Goal: Information Seeking & Learning: Find specific fact

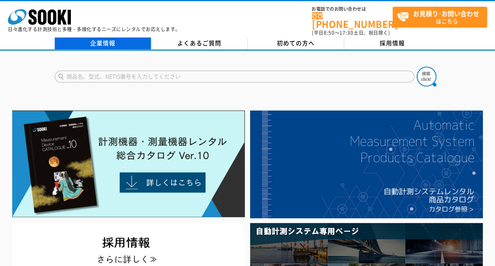
click at [106, 37] on link "企業情報" at bounding box center [103, 43] width 97 height 12
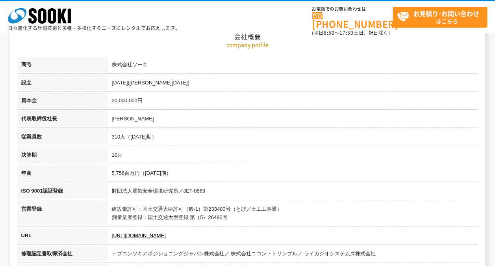
scroll to position [118, 0]
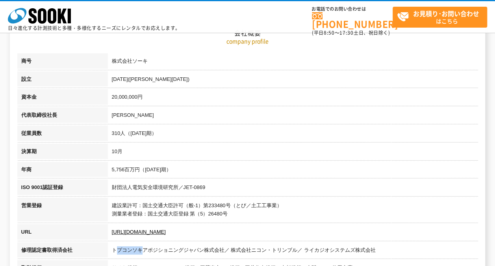
drag, startPoint x: 117, startPoint y: 251, endPoint x: 146, endPoint y: 250, distance: 29.5
click at [146, 250] on td "トプコンソキアポジショニングジャパン株式会社／ 株式会社ニコン・トリンブル／ ライカジオシステムズ株式会社" at bounding box center [293, 251] width 370 height 18
click at [305, 184] on td "財団法人電気安全環境研究所／JET-0869" at bounding box center [293, 188] width 370 height 18
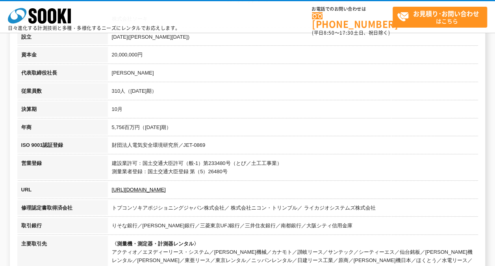
scroll to position [158, 0]
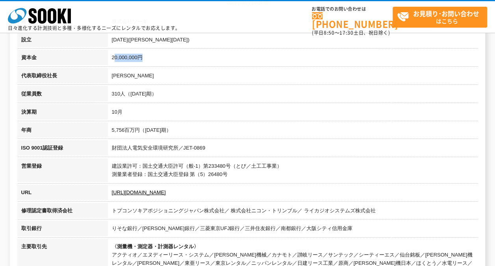
drag, startPoint x: 113, startPoint y: 61, endPoint x: 158, endPoint y: 60, distance: 44.1
click at [158, 60] on td "20,000,000円" at bounding box center [293, 59] width 370 height 18
click at [158, 59] on td "20,000,000円" at bounding box center [293, 59] width 370 height 18
drag, startPoint x: 139, startPoint y: 171, endPoint x: 140, endPoint y: 176, distance: 4.9
click at [140, 176] on tbody "商号 株式会社ソーキ 設立 [DATE]([PERSON_NAME][DATE]) 資本金 20,000,000円 代表取締役社長 [PERSON_NAME]…" at bounding box center [247, 189] width 461 height 351
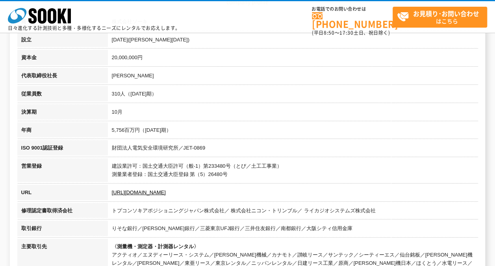
drag, startPoint x: 140, startPoint y: 176, endPoint x: 251, endPoint y: 98, distance: 134.6
click at [251, 98] on td "310人（[DATE]期）" at bounding box center [293, 95] width 370 height 18
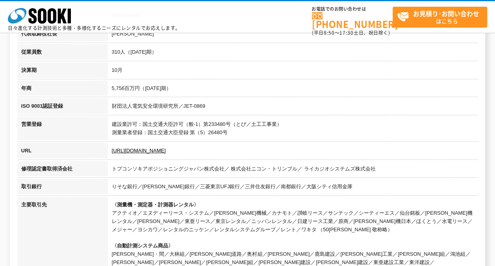
scroll to position [236, 0]
